Goal: Use online tool/utility: Utilize a website feature to perform a specific function

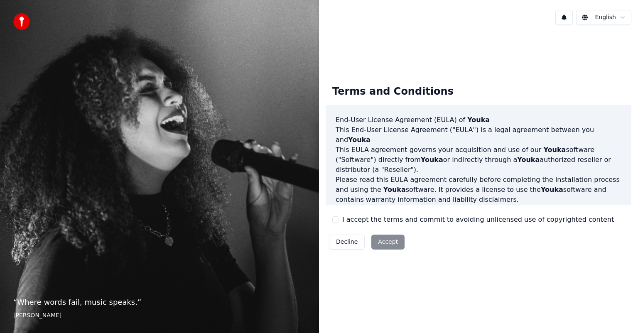
click at [334, 219] on button "I accept the terms and commit to avoiding unlicensed use of copyrighted content" at bounding box center [335, 219] width 7 height 7
click at [380, 240] on button "Accept" at bounding box center [387, 242] width 33 height 15
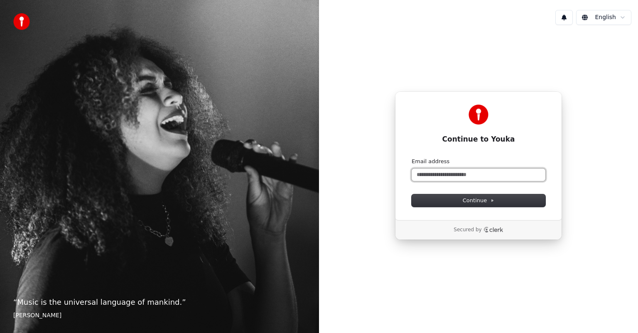
click at [455, 175] on input "Email address" at bounding box center [479, 175] width 134 height 12
click at [490, 197] on span "Continue" at bounding box center [479, 200] width 32 height 7
type input "**********"
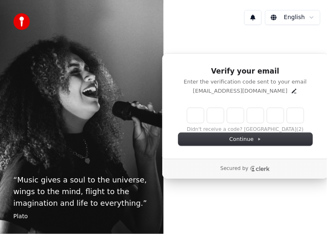
click at [199, 118] on input "Enter verification code" at bounding box center [245, 115] width 116 height 15
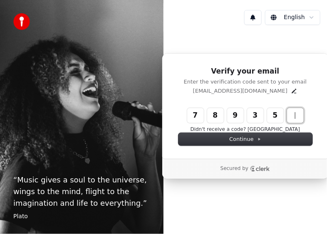
type input "******"
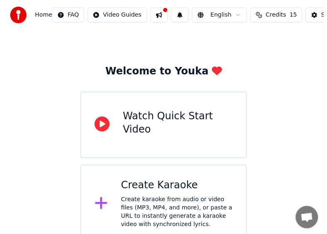
scroll to position [23, 0]
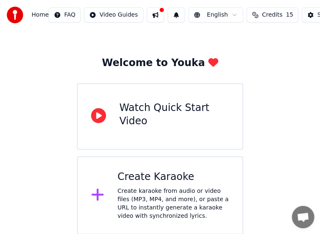
click at [140, 184] on div "Create Karaoke Create karaoke from audio or video files (MP3, MP4, and more), o…" at bounding box center [174, 195] width 112 height 50
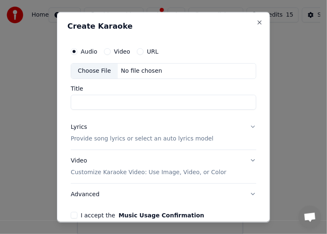
click at [136, 105] on input "Title" at bounding box center [163, 101] width 185 height 15
click at [122, 165] on div "Video Customize Karaoke Video: Use Image, Video, or Color" at bounding box center [148, 166] width 155 height 20
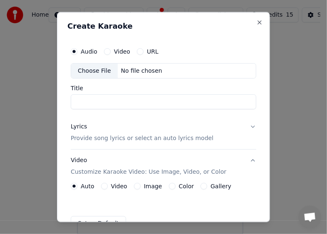
click at [99, 72] on div "Choose File" at bounding box center [94, 70] width 47 height 15
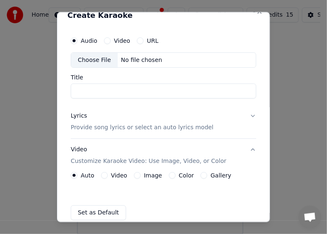
scroll to position [12, 0]
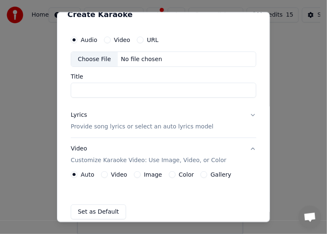
click at [140, 40] on button "URL" at bounding box center [140, 39] width 7 height 7
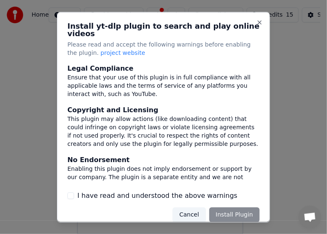
click at [228, 209] on div "Cancel Install Plugin" at bounding box center [215, 214] width 87 height 15
click at [226, 208] on div "Cancel Install Plugin" at bounding box center [215, 214] width 87 height 15
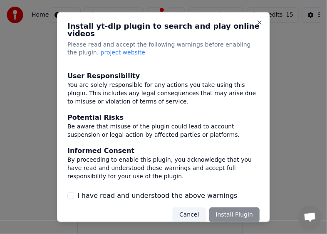
scroll to position [1, 0]
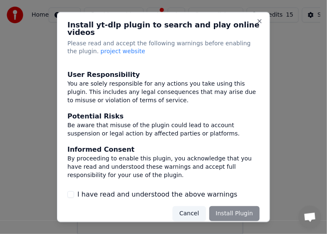
click at [71, 191] on button "I have read and understood the above warnings" at bounding box center [70, 194] width 7 height 7
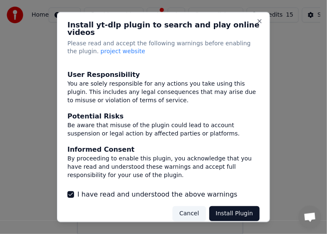
click at [219, 208] on button "Install Plugin" at bounding box center [234, 213] width 50 height 15
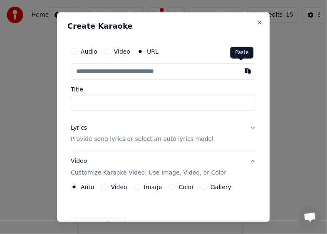
click at [241, 71] on button "button" at bounding box center [247, 70] width 17 height 15
type input "**********"
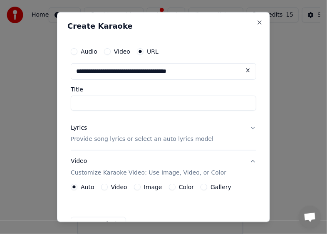
type input "**********"
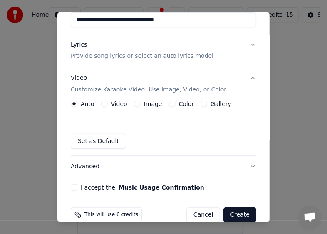
scroll to position [42, 0]
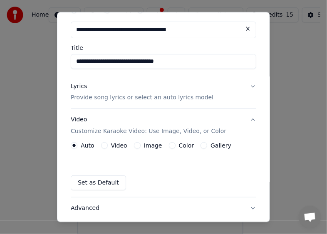
click at [246, 89] on button "Lyrics Provide song lyrics or select an auto lyrics model" at bounding box center [163, 91] width 185 height 33
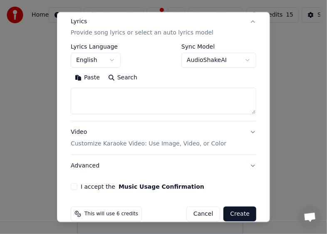
scroll to position [118, 0]
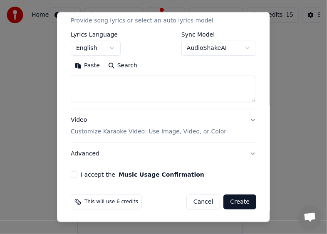
click at [73, 174] on button "I accept the Music Usage Confirmation" at bounding box center [74, 174] width 7 height 7
click at [238, 204] on button "Create" at bounding box center [239, 201] width 33 height 15
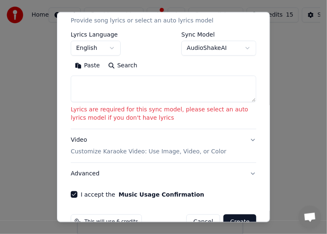
click at [238, 93] on textarea at bounding box center [163, 89] width 185 height 27
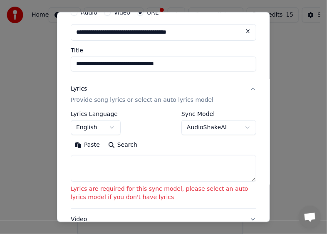
scroll to position [35, 0]
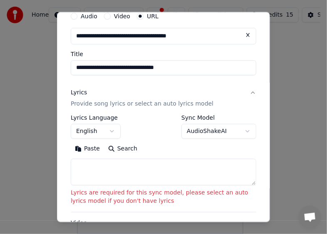
click at [113, 132] on button "English" at bounding box center [96, 131] width 50 height 15
click at [104, 170] on body "**********" at bounding box center [160, 106] width 320 height 258
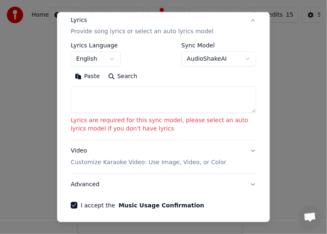
scroll to position [138, 0]
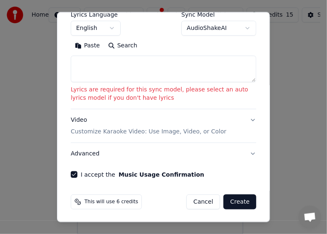
click at [242, 123] on button "Video Customize Karaoke Video: Use Image, Video, or Color" at bounding box center [163, 125] width 185 height 33
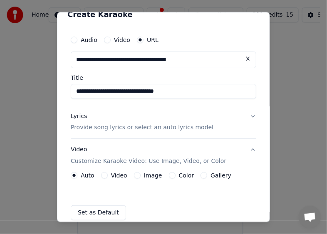
scroll to position [0, 0]
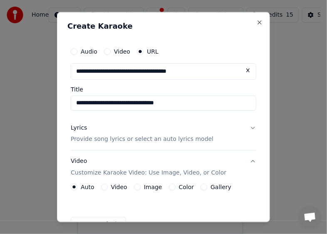
click at [204, 106] on input "**********" at bounding box center [163, 102] width 185 height 15
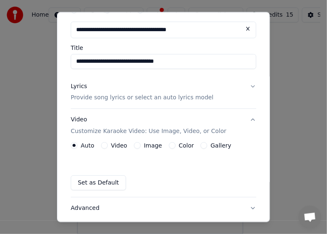
click at [152, 98] on p "Provide song lyrics or select an auto lyrics model" at bounding box center [142, 97] width 143 height 8
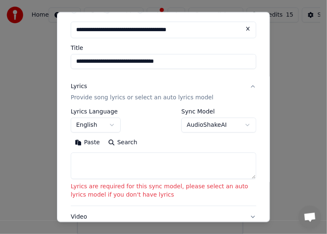
click at [241, 128] on body "**********" at bounding box center [160, 106] width 320 height 258
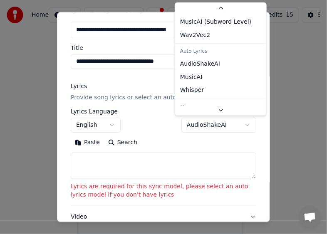
scroll to position [0, 0]
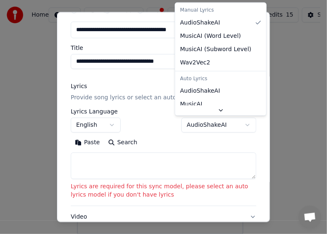
click at [123, 144] on body "**********" at bounding box center [160, 106] width 320 height 258
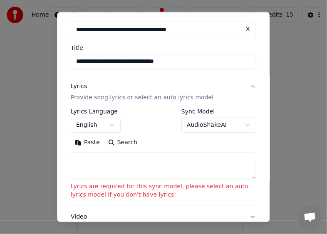
click at [123, 140] on button "Search" at bounding box center [122, 142] width 37 height 13
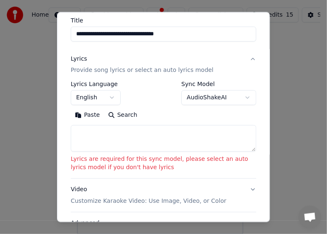
scroll to position [83, 0]
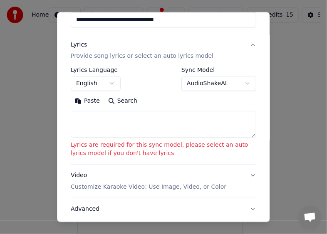
click at [100, 125] on textarea at bounding box center [163, 124] width 185 height 27
